Goal: Find specific page/section: Find specific page/section

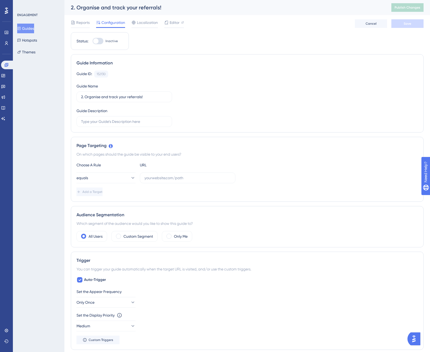
click at [31, 27] on button "Guides" at bounding box center [25, 29] width 17 height 10
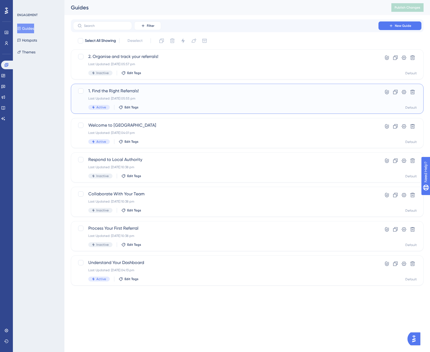
click at [183, 91] on span "1. Find the Right Referrals!" at bounding box center [225, 91] width 275 height 6
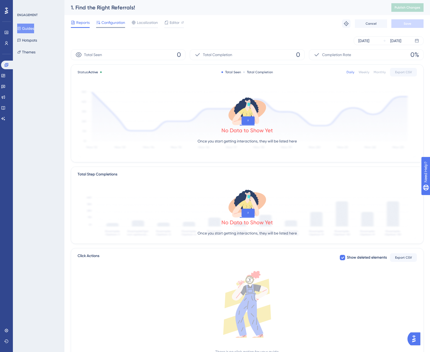
click at [107, 22] on span "Configuration" at bounding box center [114, 22] width 24 height 6
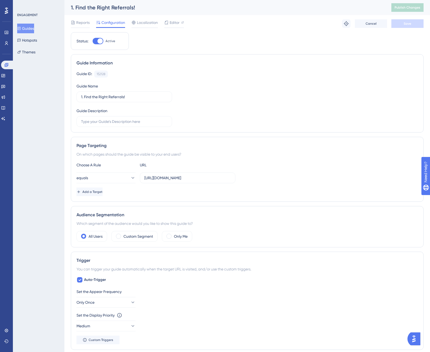
click at [91, 23] on div "Reports Configuration Localization Editor" at bounding box center [127, 23] width 113 height 9
click at [83, 23] on span "Reports" at bounding box center [82, 22] width 13 height 6
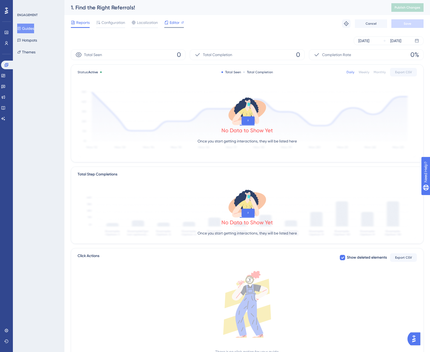
click at [174, 20] on span "Editor" at bounding box center [175, 22] width 10 height 6
